Goal: Information Seeking & Learning: Learn about a topic

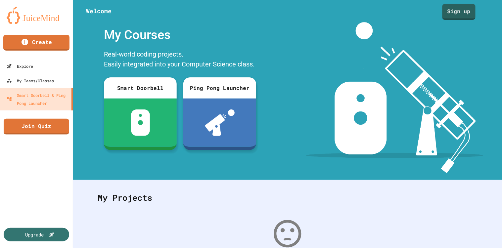
click at [465, 7] on link "Sign up" at bounding box center [458, 12] width 33 height 16
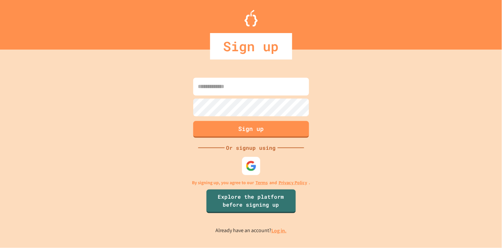
click at [251, 160] on div at bounding box center [251, 166] width 18 height 18
click at [254, 169] on img at bounding box center [250, 165] width 11 height 11
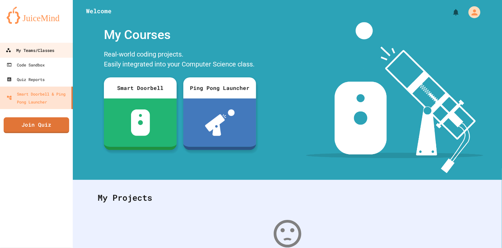
click at [26, 56] on link "My Teams/Classes" at bounding box center [36, 50] width 75 height 15
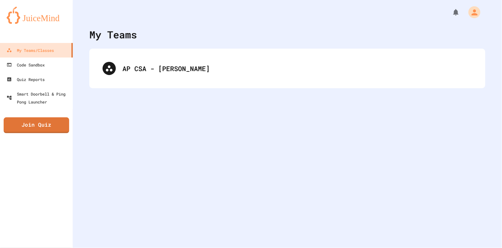
click at [218, 54] on div "AP CSA - [PERSON_NAME]" at bounding box center [287, 69] width 396 height 40
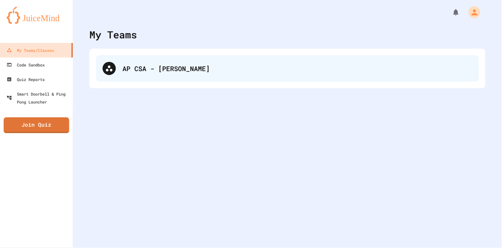
click at [105, 70] on icon at bounding box center [109, 68] width 8 height 8
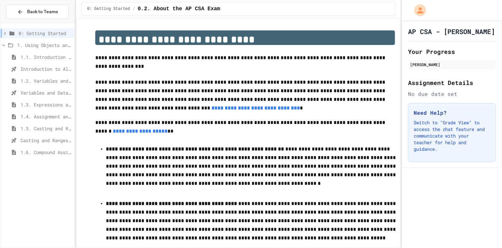
click at [44, 156] on div "1.6. Compound Assignment Operators" at bounding box center [37, 153] width 73 height 10
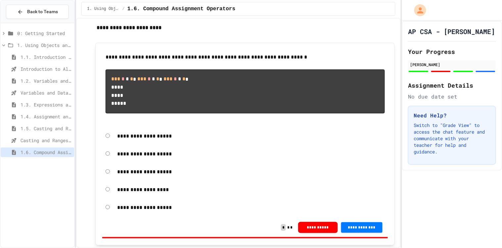
scroll to position [756, 0]
